Goal: Task Accomplishment & Management: Manage account settings

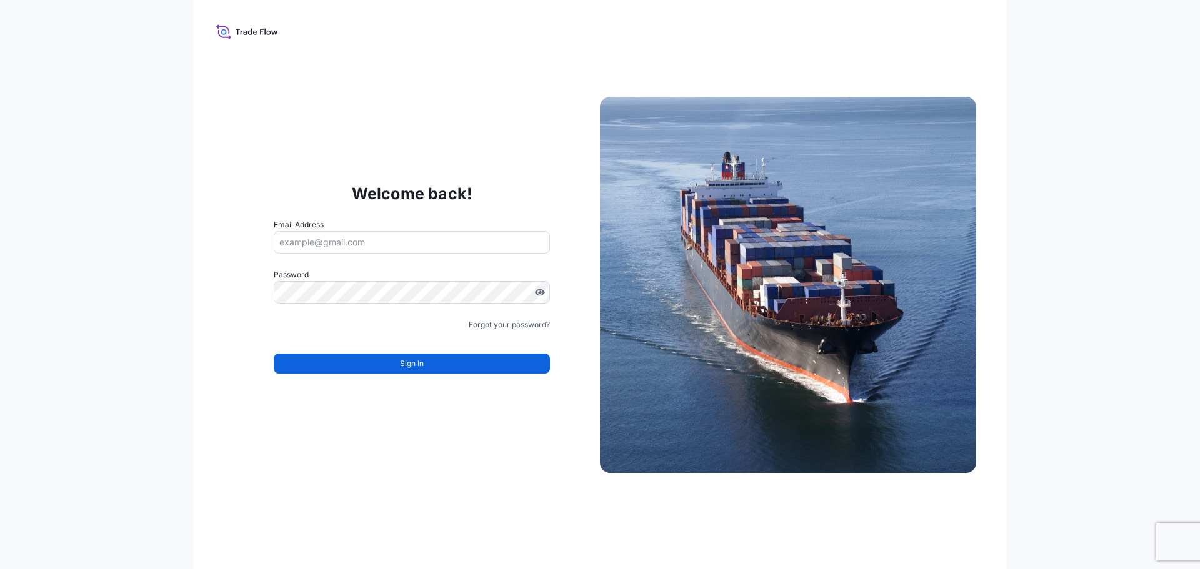
click at [413, 246] on input "Email Address" at bounding box center [412, 242] width 276 height 22
click at [379, 245] on input "Email Address" at bounding box center [412, 242] width 276 height 22
click at [414, 244] on input "Email Address" at bounding box center [412, 242] width 276 height 22
type input "maria.bell@psabdp.com"
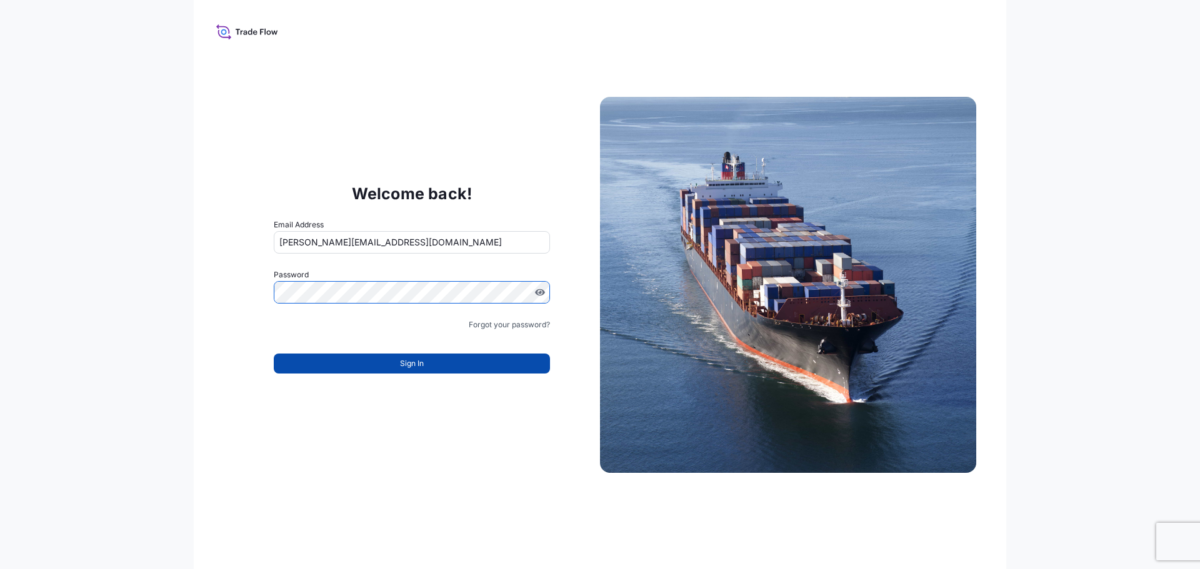
click at [525, 357] on button "Sign In" at bounding box center [412, 364] width 276 height 20
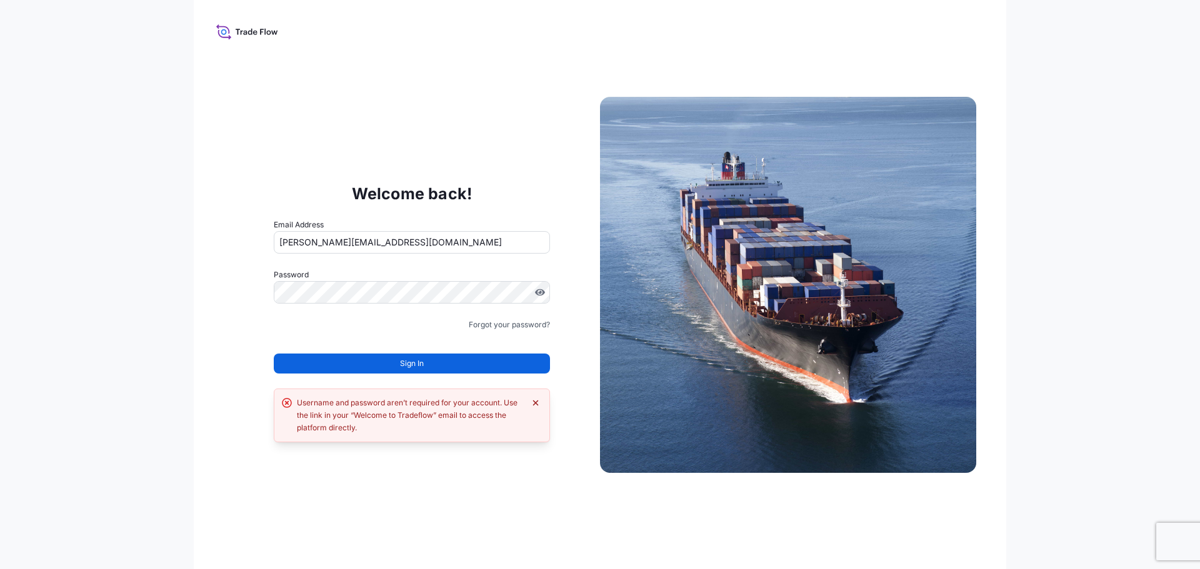
click at [536, 400] on icon "Dismiss error" at bounding box center [535, 403] width 10 height 10
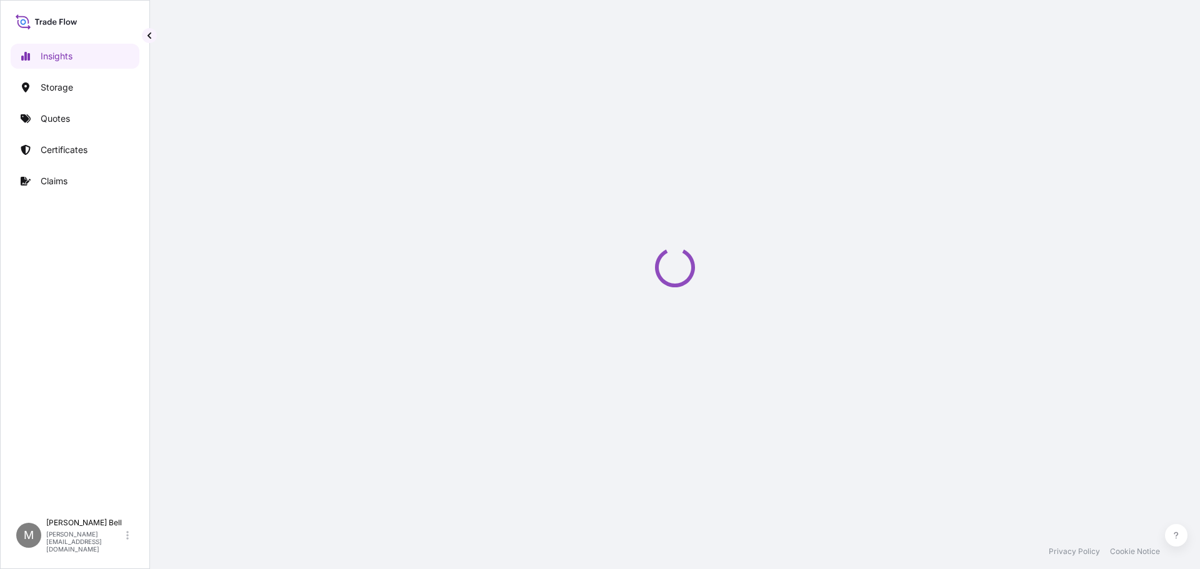
select select "2025"
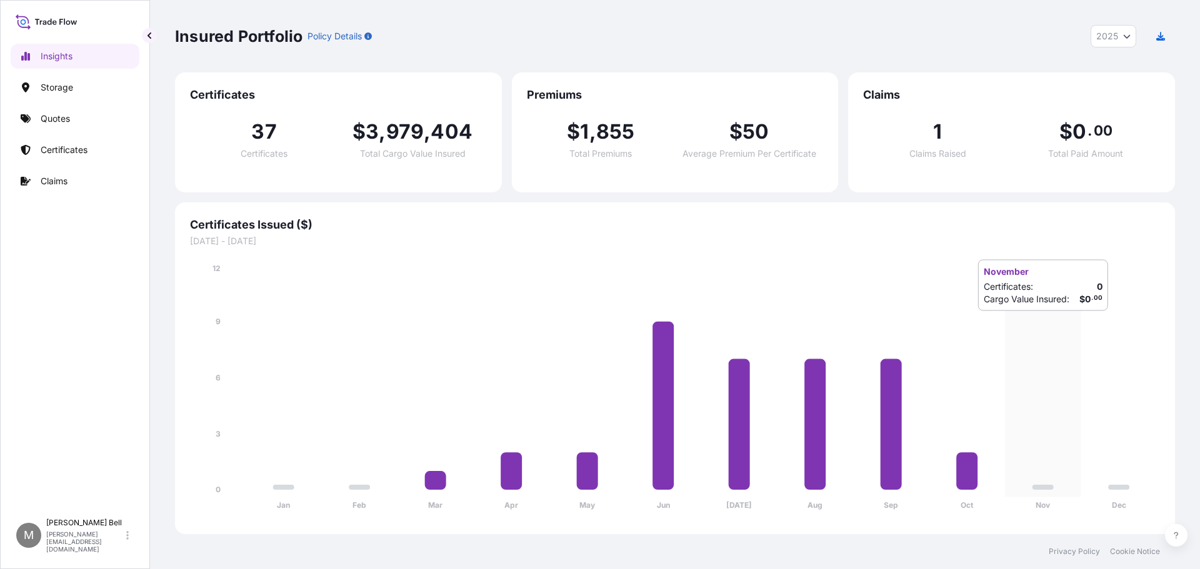
drag, startPoint x: 1181, startPoint y: 0, endPoint x: 1078, endPoint y: 324, distance: 339.7
click at [1078, 324] on icon "Jan Feb Mar Apr May Jun [DATE] Aug Sep Oct Nov Dec 0 3 6 9 12" at bounding box center [675, 390] width 970 height 257
click at [76, 150] on p "Certificates" at bounding box center [64, 150] width 47 height 12
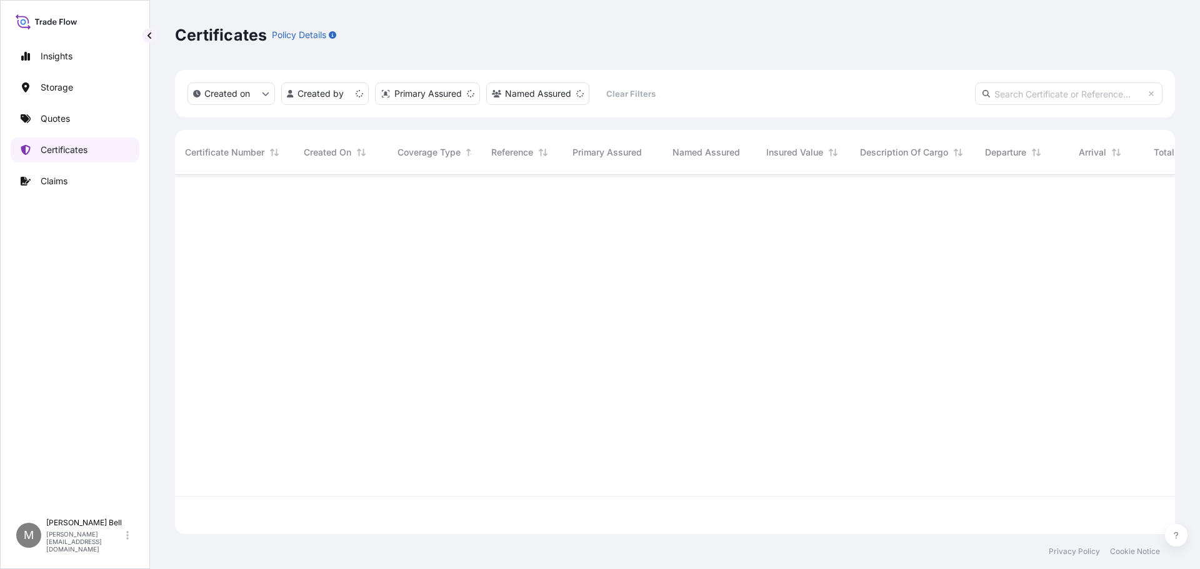
scroll to position [357, 990]
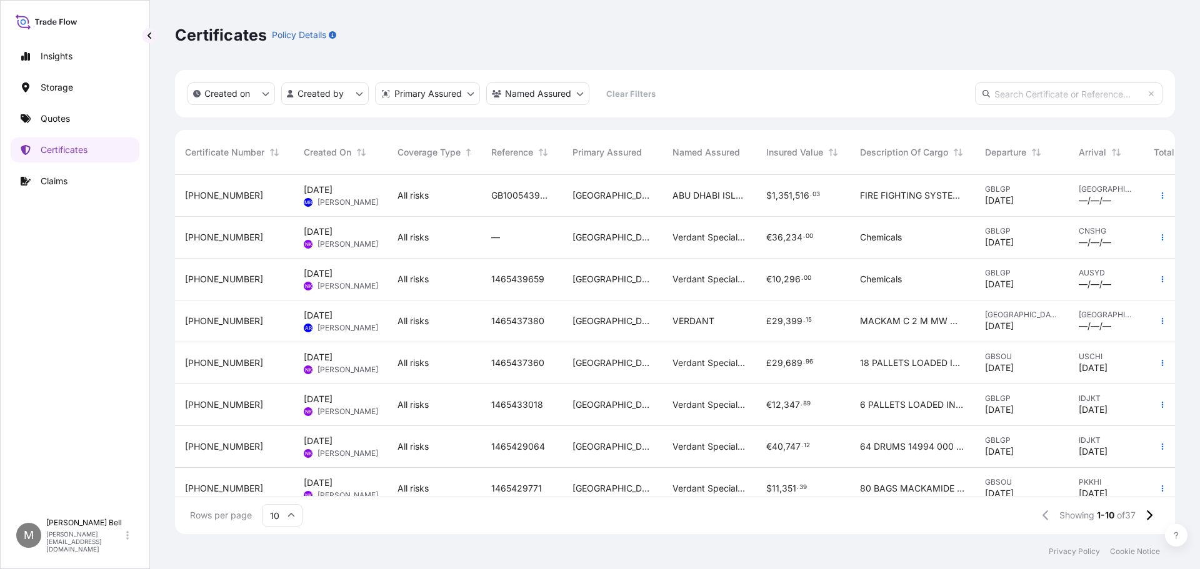
click at [224, 199] on span "[PHONE_NUMBER]" at bounding box center [224, 195] width 78 height 12
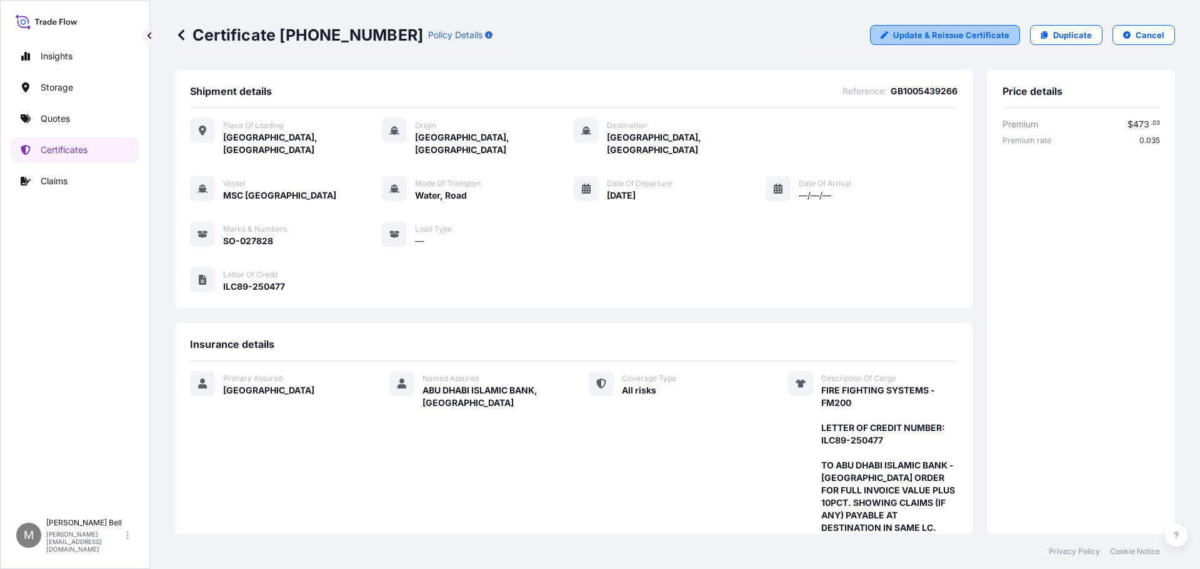
click at [925, 35] on p "Update & Reissue Certificate" at bounding box center [951, 35] width 116 height 12
select select "Road / [GEOGRAPHIC_DATA]"
select select "Water"
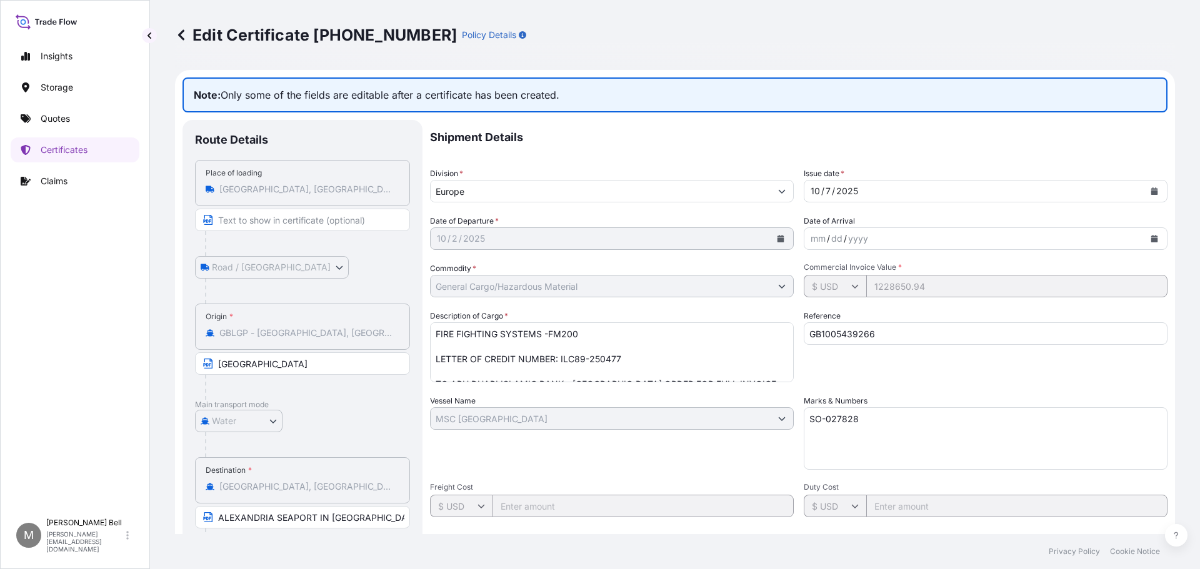
click at [184, 36] on icon at bounding box center [181, 35] width 12 height 12
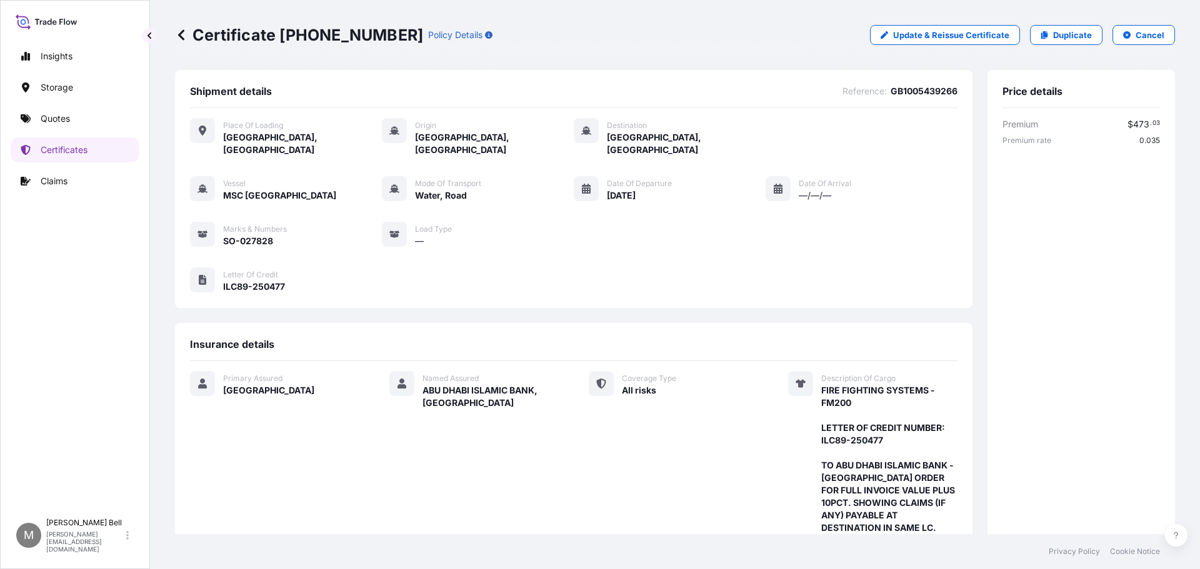
click at [181, 36] on icon at bounding box center [181, 34] width 6 height 11
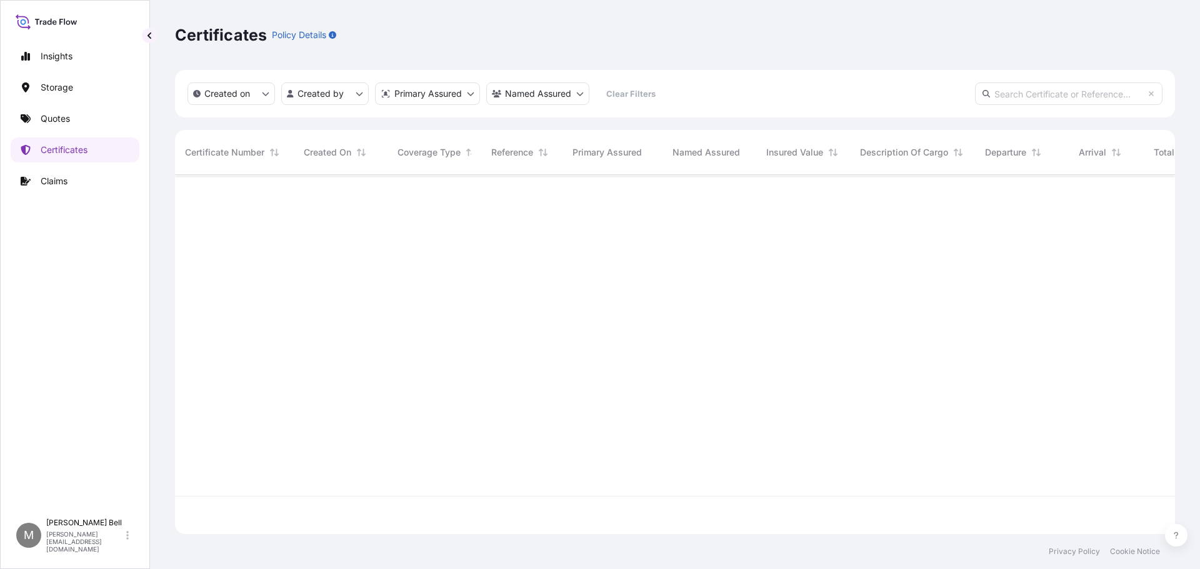
scroll to position [357, 990]
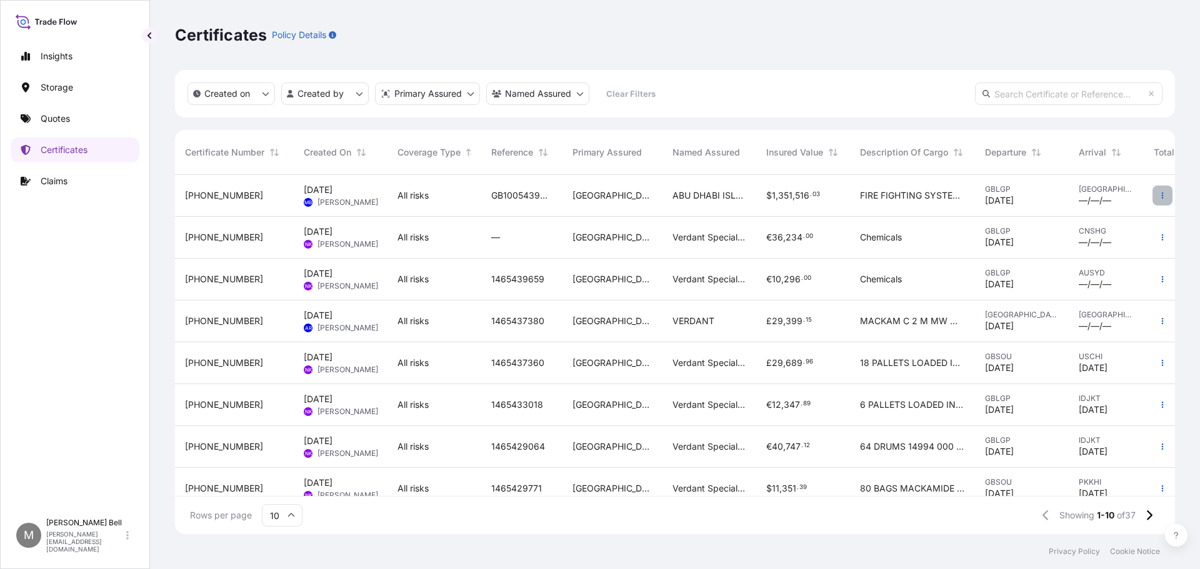
click at [1158, 197] on icon "button" at bounding box center [1161, 195] width 7 height 7
click at [1080, 219] on p "Download certificate" at bounding box center [1092, 220] width 84 height 12
